Goal: Information Seeking & Learning: Learn about a topic

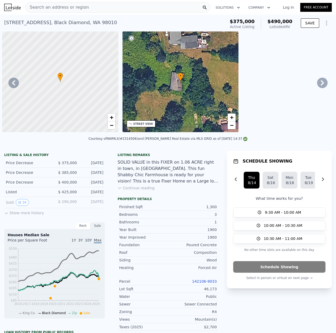
scroll to position [0, 961]
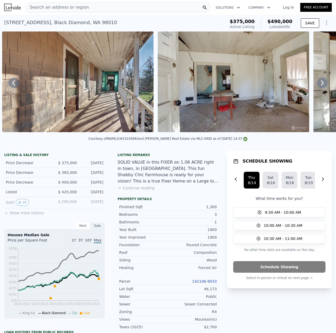
click at [142, 10] on div "Search an address or region" at bounding box center [117, 7] width 185 height 11
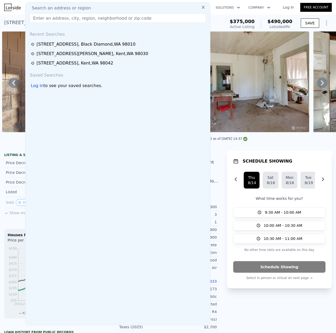
click at [142, 9] on div "Search an address or region" at bounding box center [118, 8] width 180 height 6
click at [135, 16] on input "text" at bounding box center [118, 17] width 176 height 9
paste input "[STREET_ADDRESS]"
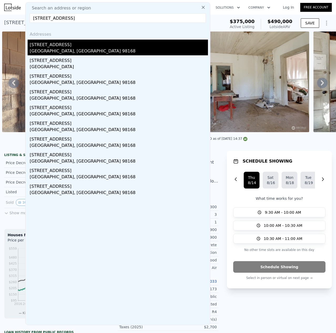
type input "[STREET_ADDRESS]"
click at [71, 46] on div "[STREET_ADDRESS]" at bounding box center [119, 44] width 178 height 8
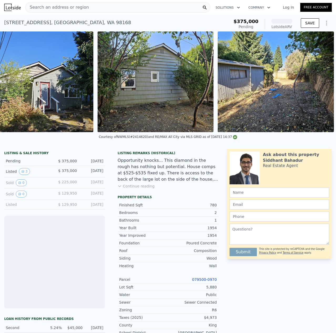
scroll to position [0, 269]
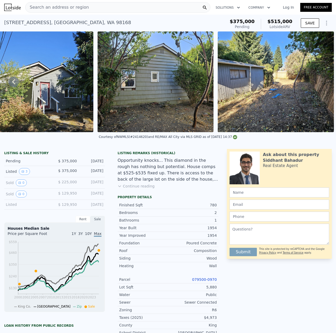
click at [307, 279] on div "Ask about this property [PERSON_NAME] Real Estate Agent Submit This site is pro…" at bounding box center [281, 312] width 109 height 327
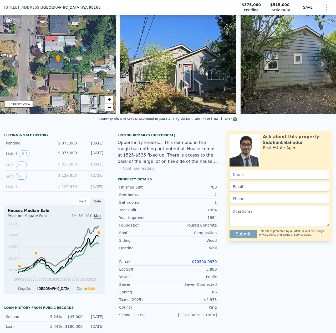
scroll to position [79, 0]
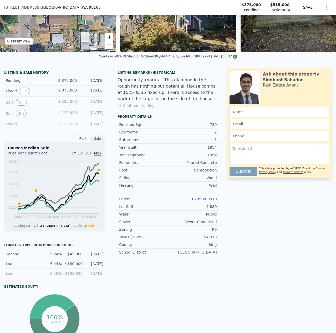
click at [209, 201] on link "079500-0970" at bounding box center [204, 199] width 25 height 4
click at [211, 201] on link "079500-0970" at bounding box center [204, 199] width 25 height 4
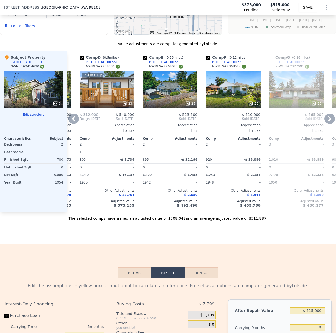
scroll to position [0, 139]
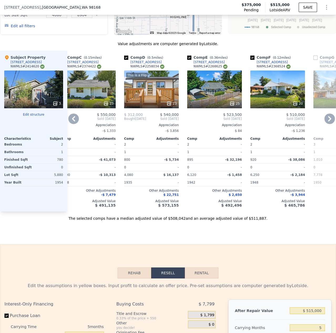
click at [170, 105] on icon at bounding box center [168, 103] width 3 height 3
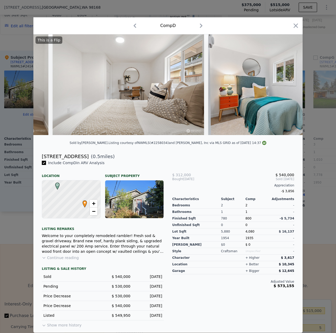
scroll to position [0, 2172]
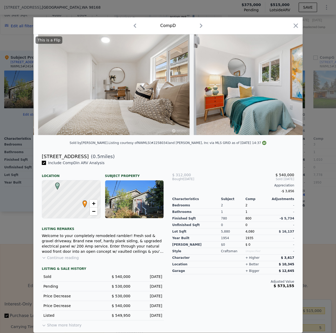
click at [297, 27] on div "Comp D" at bounding box center [167, 25] width 269 height 17
click at [292, 25] on icon "button" at bounding box center [295, 25] width 7 height 7
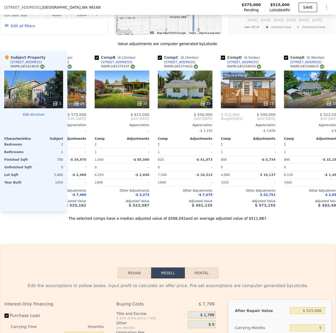
scroll to position [0, 41]
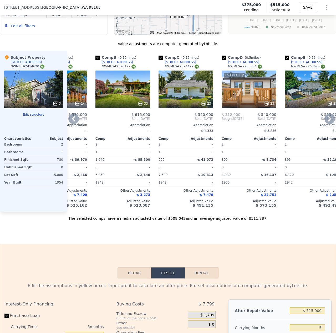
click at [197, 113] on div "Comp C ( 0.15 miles) [STREET_ADDRESS] # 2374422 23 $ 550,000 Sold [DATE] Apprec…" at bounding box center [185, 131] width 59 height 161
click at [204, 108] on div at bounding box center [185, 103] width 55 height 9
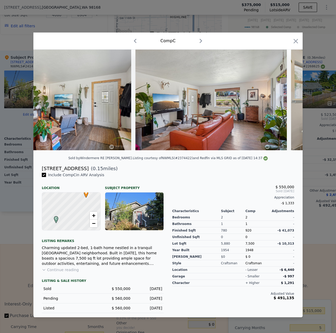
scroll to position [0, 527]
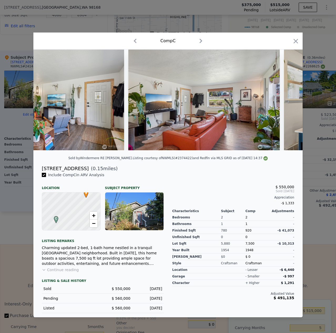
drag, startPoint x: 295, startPoint y: 39, endPoint x: 292, endPoint y: 45, distance: 6.9
click at [295, 39] on icon "button" at bounding box center [295, 41] width 4 height 4
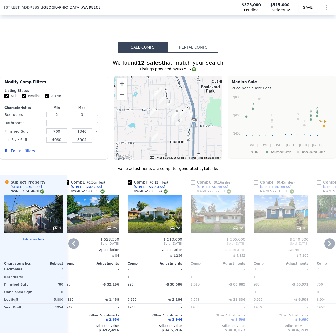
scroll to position [500, 0]
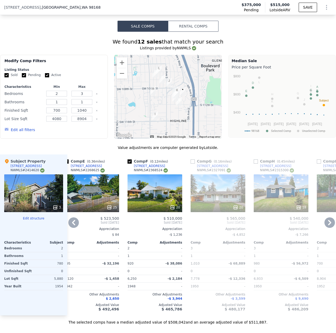
click at [237, 209] on icon at bounding box center [234, 207] width 3 height 3
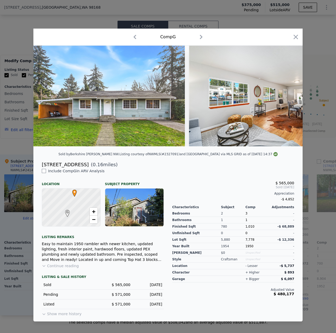
click at [294, 38] on icon "button" at bounding box center [295, 36] width 7 height 7
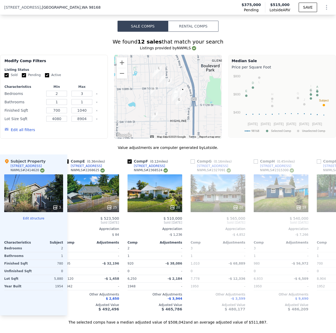
click at [319, 51] on div "Listings provided by NWMLS" at bounding box center [168, 47] width 336 height 5
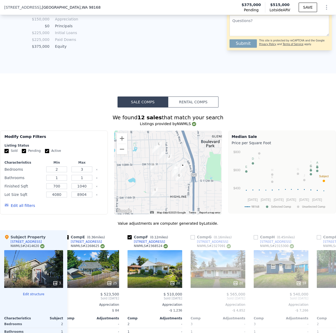
scroll to position [421, 0]
